Goal: Task Accomplishment & Management: Manage account settings

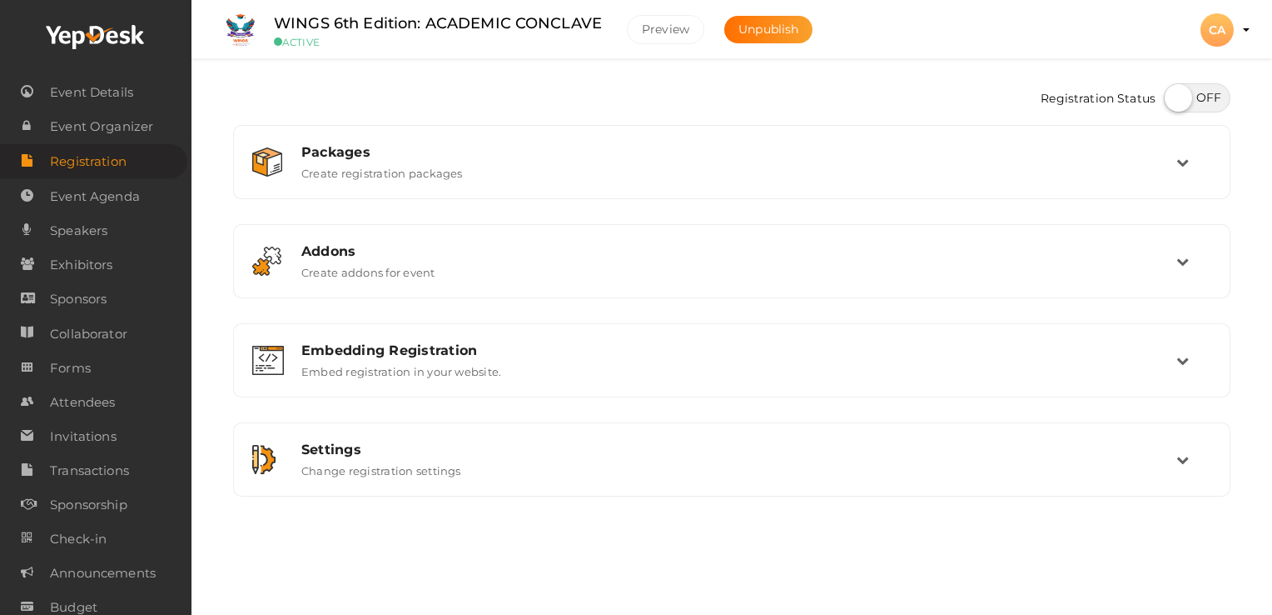
click at [107, 167] on span "Registration" at bounding box center [88, 161] width 77 height 33
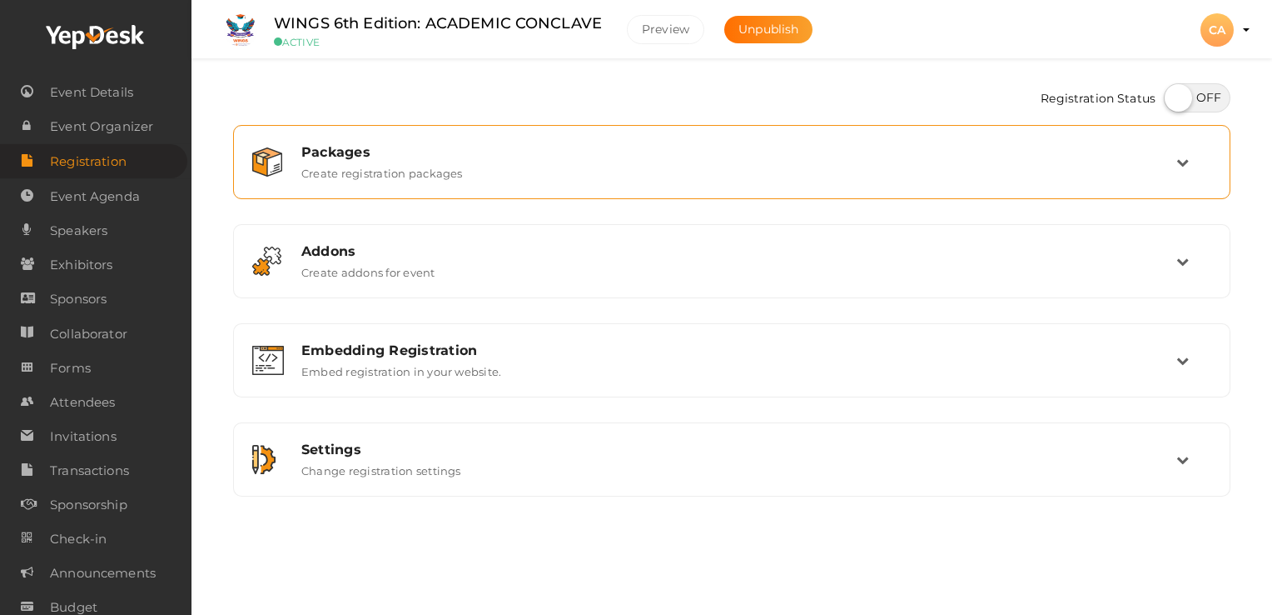
click at [401, 177] on label "Create registration packages" at bounding box center [382, 170] width 162 height 20
